Goal: Task Accomplishment & Management: Complete application form

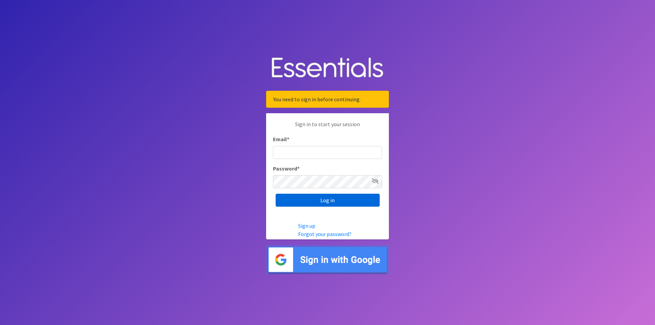
type input "[EMAIL_ADDRESS][DOMAIN_NAME]"
click at [294, 202] on input "Log in" at bounding box center [328, 200] width 104 height 13
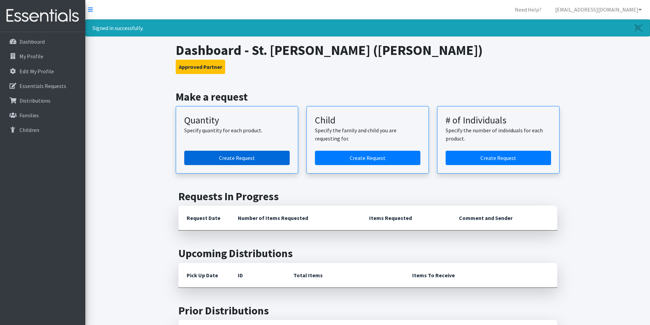
click at [255, 158] on link "Create Request" at bounding box center [236, 158] width 105 height 14
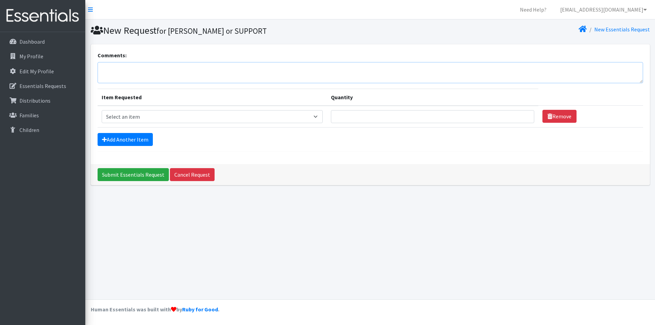
click at [211, 76] on textarea "Comments:" at bounding box center [371, 72] width 546 height 21
type textarea "Will pick up Thursday 10/16. Thank you!"
click at [191, 116] on select "Select an item Diaper (Size 2) Diaper (Size 3) Diaper (Size 4) Diaper (Size 5) …" at bounding box center [212, 116] width 221 height 13
select select "2930"
click at [102, 110] on select "Select an item Diaper (Size 2) Diaper (Size 3) Diaper (Size 4) Diaper (Size 5) …" at bounding box center [212, 116] width 221 height 13
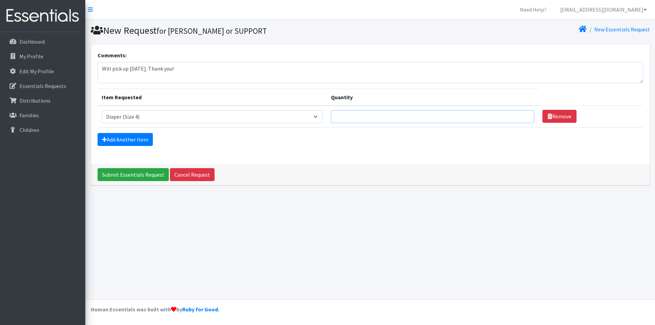
click at [360, 118] on input "Quantity" at bounding box center [432, 116] width 203 height 13
type input "400"
click at [112, 140] on link "Add Another Item" at bounding box center [125, 139] width 55 height 13
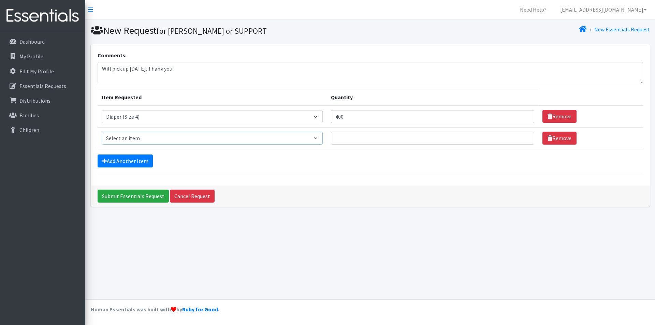
click at [133, 139] on select "Select an item Diaper (Size 2) Diaper (Size 3) Diaper (Size 4) Diaper (Size 5) …" at bounding box center [212, 138] width 221 height 13
select select "2961"
click at [102, 132] on select "Select an item Diaper (Size 2) Diaper (Size 3) Diaper (Size 4) Diaper (Size 5) …" at bounding box center [212, 138] width 221 height 13
click at [351, 139] on input "Quantity" at bounding box center [432, 138] width 203 height 13
type input "400"
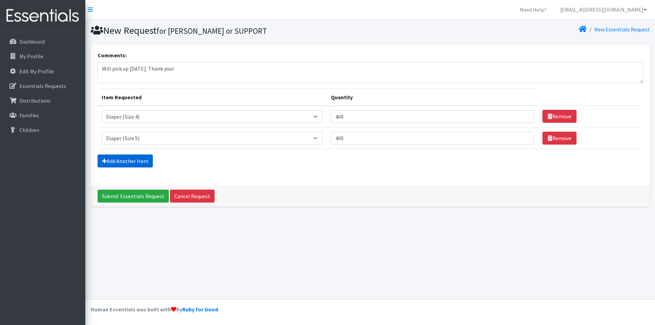
click at [124, 163] on link "Add Another Item" at bounding box center [125, 161] width 55 height 13
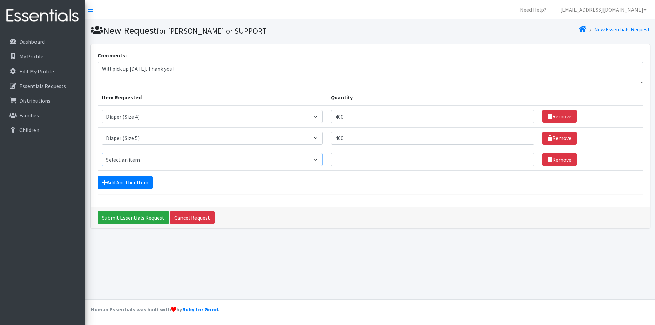
click at [124, 162] on select "Select an item Diaper (Size 2) Diaper (Size 3) Diaper (Size 4) Diaper (Size 5) …" at bounding box center [212, 159] width 221 height 13
select select "2950"
click at [102, 153] on select "Select an item Diaper (Size 2) Diaper (Size 3) Diaper (Size 4) Diaper (Size 5) …" at bounding box center [212, 159] width 221 height 13
click at [339, 159] on input "Quantity" at bounding box center [432, 159] width 203 height 13
type input "400"
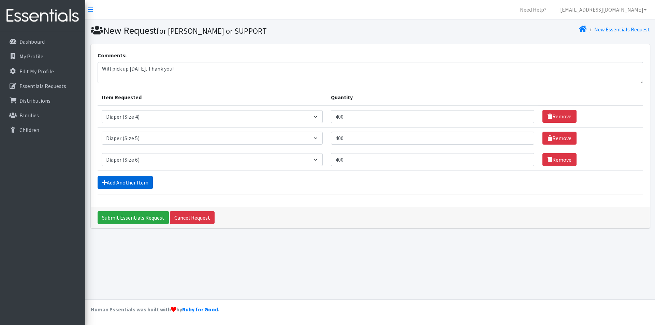
click at [129, 183] on link "Add Another Item" at bounding box center [125, 182] width 55 height 13
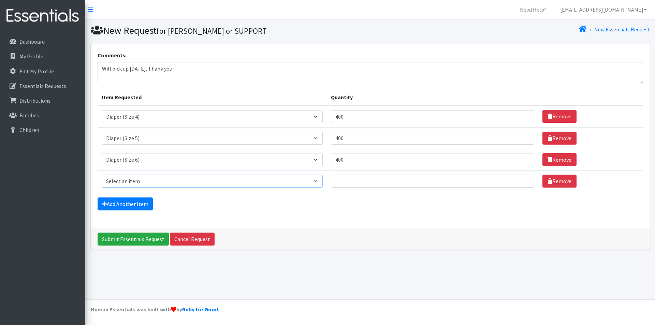
click at [130, 182] on select "Select an item Diaper (Size 2) Diaper (Size 3) Diaper (Size 4) Diaper (Size 5) …" at bounding box center [212, 181] width 221 height 13
select select "2937"
click at [102, 175] on select "Select an item Diaper (Size 2) Diaper (Size 3) Diaper (Size 4) Diaper (Size 5) …" at bounding box center [212, 181] width 221 height 13
click at [337, 179] on input "Quantity" at bounding box center [432, 181] width 203 height 13
type input "90"
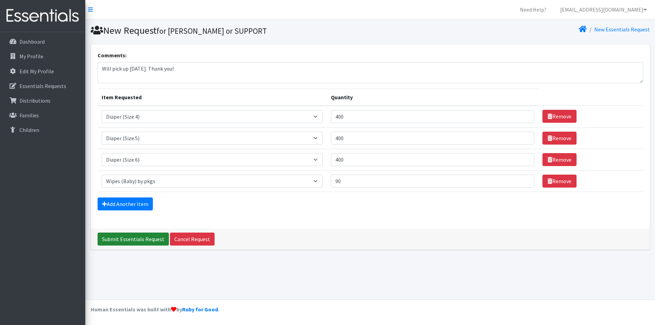
click at [141, 243] on input "Submit Essentials Request" at bounding box center [133, 239] width 71 height 13
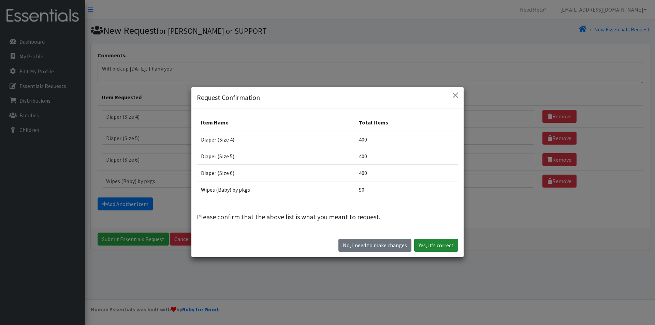
click at [438, 246] on button "Yes, it's correct" at bounding box center [436, 245] width 44 height 13
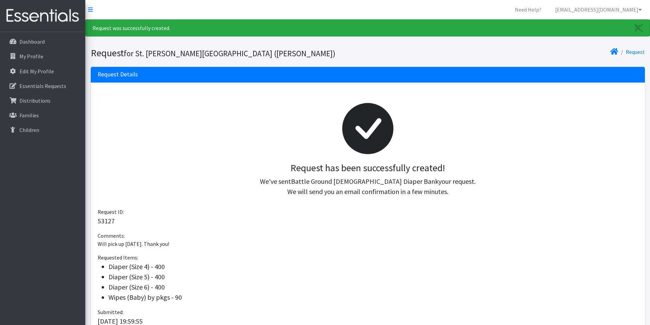
click at [292, 199] on div "Request has been successfully created! We've sent Battle Ground Adventist Diape…" at bounding box center [368, 148] width 541 height 119
